Goal: Task Accomplishment & Management: Use online tool/utility

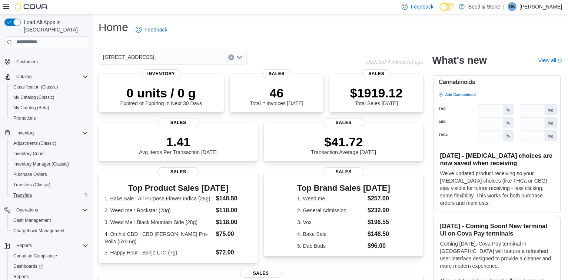
scroll to position [63, 0]
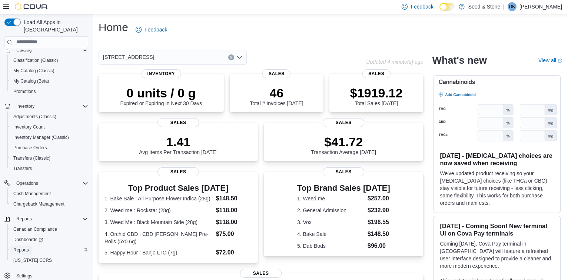
click at [21, 247] on span "Reports" at bounding box center [21, 250] width 16 height 6
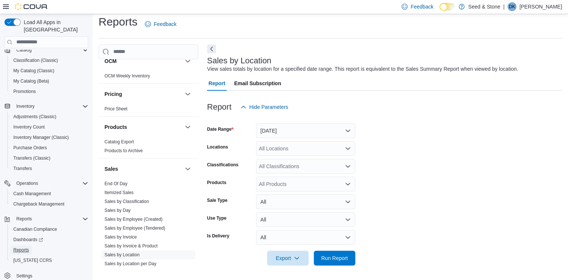
scroll to position [576, 0]
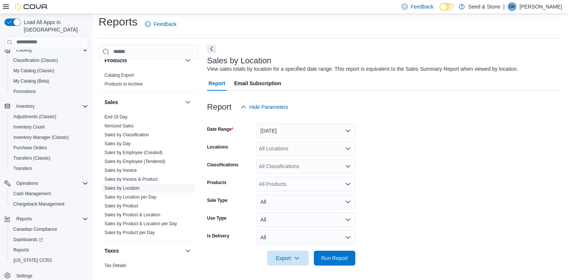
click at [130, 186] on link "Sales by Location" at bounding box center [121, 188] width 35 height 5
click at [129, 186] on link "Sales by Location" at bounding box center [121, 188] width 35 height 5
click at [300, 130] on button "[DATE]" at bounding box center [305, 130] width 99 height 15
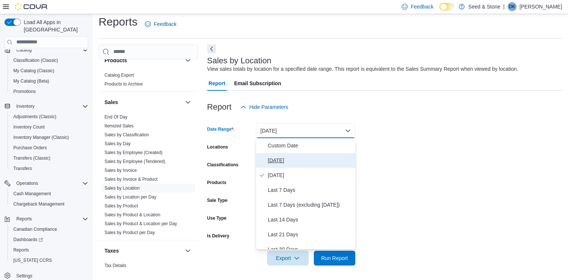
click at [291, 159] on span "[DATE]" at bounding box center [310, 160] width 84 height 9
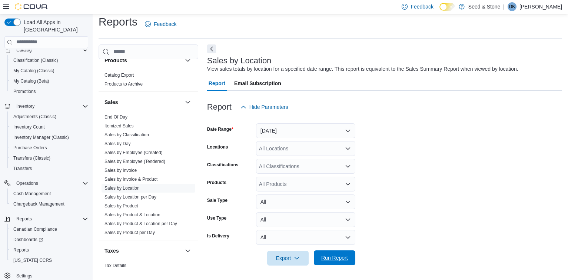
click at [348, 255] on span "Run Report" at bounding box center [334, 257] width 33 height 15
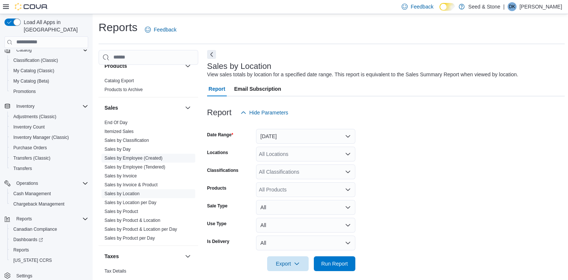
scroll to position [329, 0]
